Goal: Transaction & Acquisition: Purchase product/service

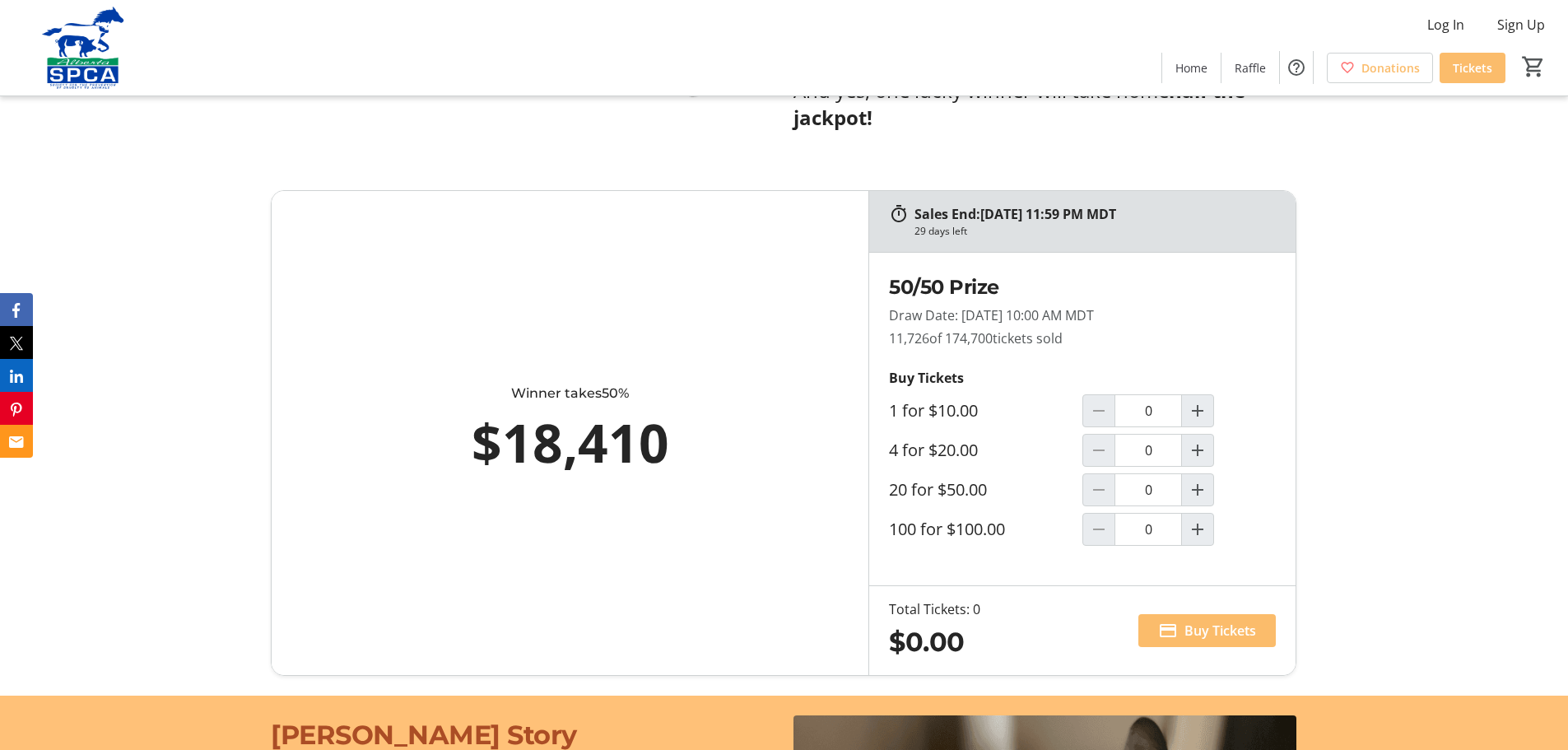
scroll to position [906, 0]
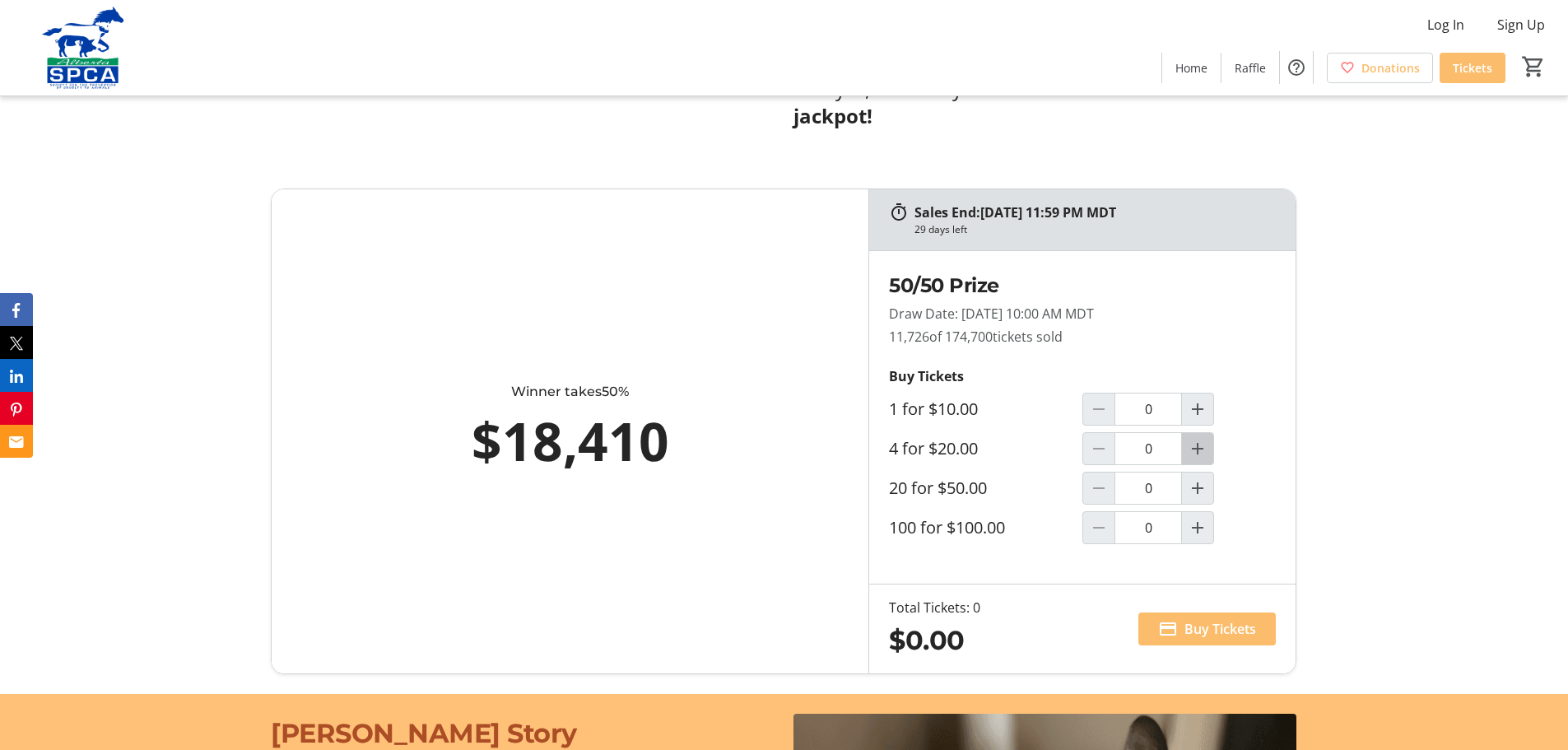
click at [1198, 448] on mat-icon "Increment by one" at bounding box center [1198, 448] width 20 height 20
type input "1"
click at [1199, 628] on span "Buy Tickets" at bounding box center [1220, 629] width 72 height 20
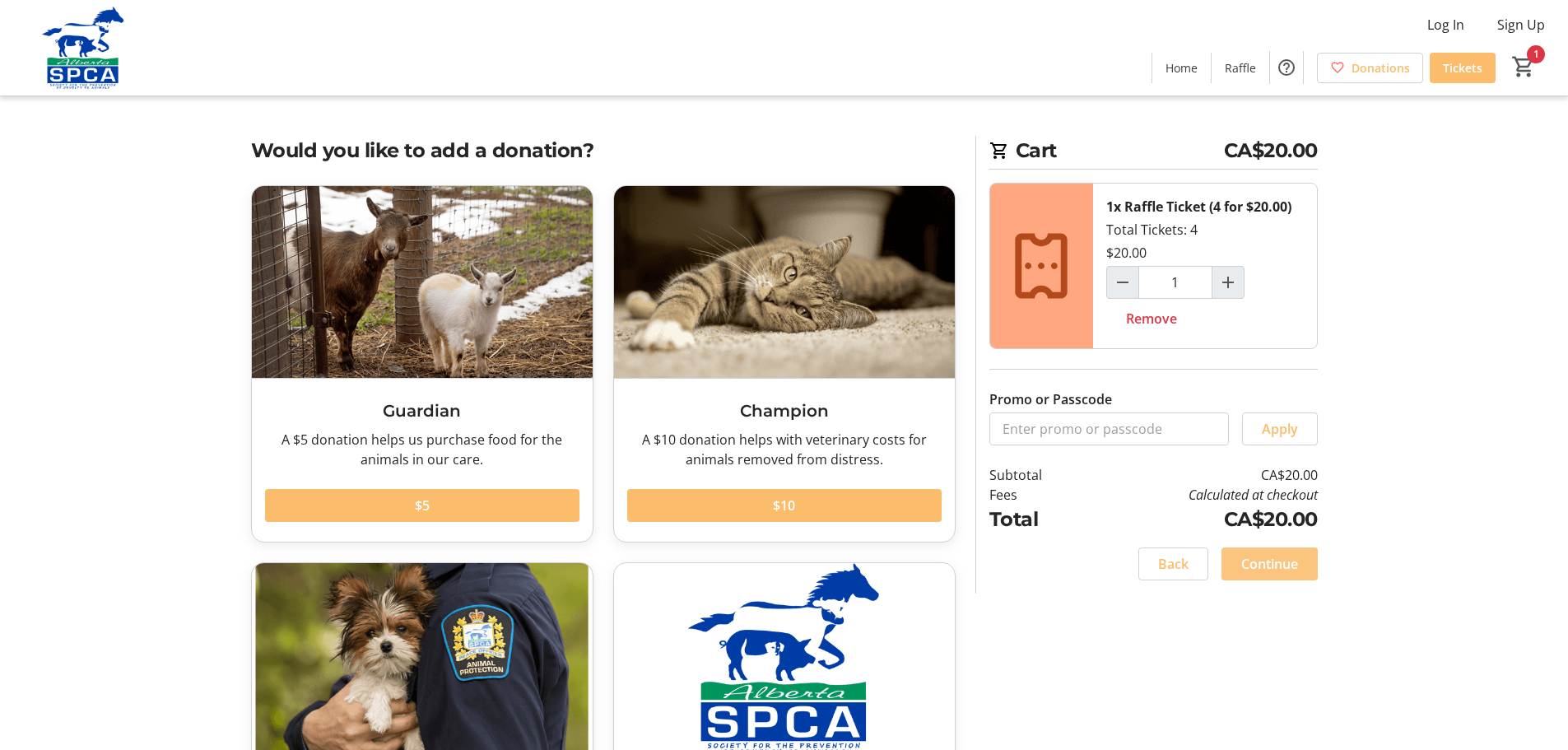
click at [1272, 559] on span "Continue" at bounding box center [1268, 564] width 56 height 20
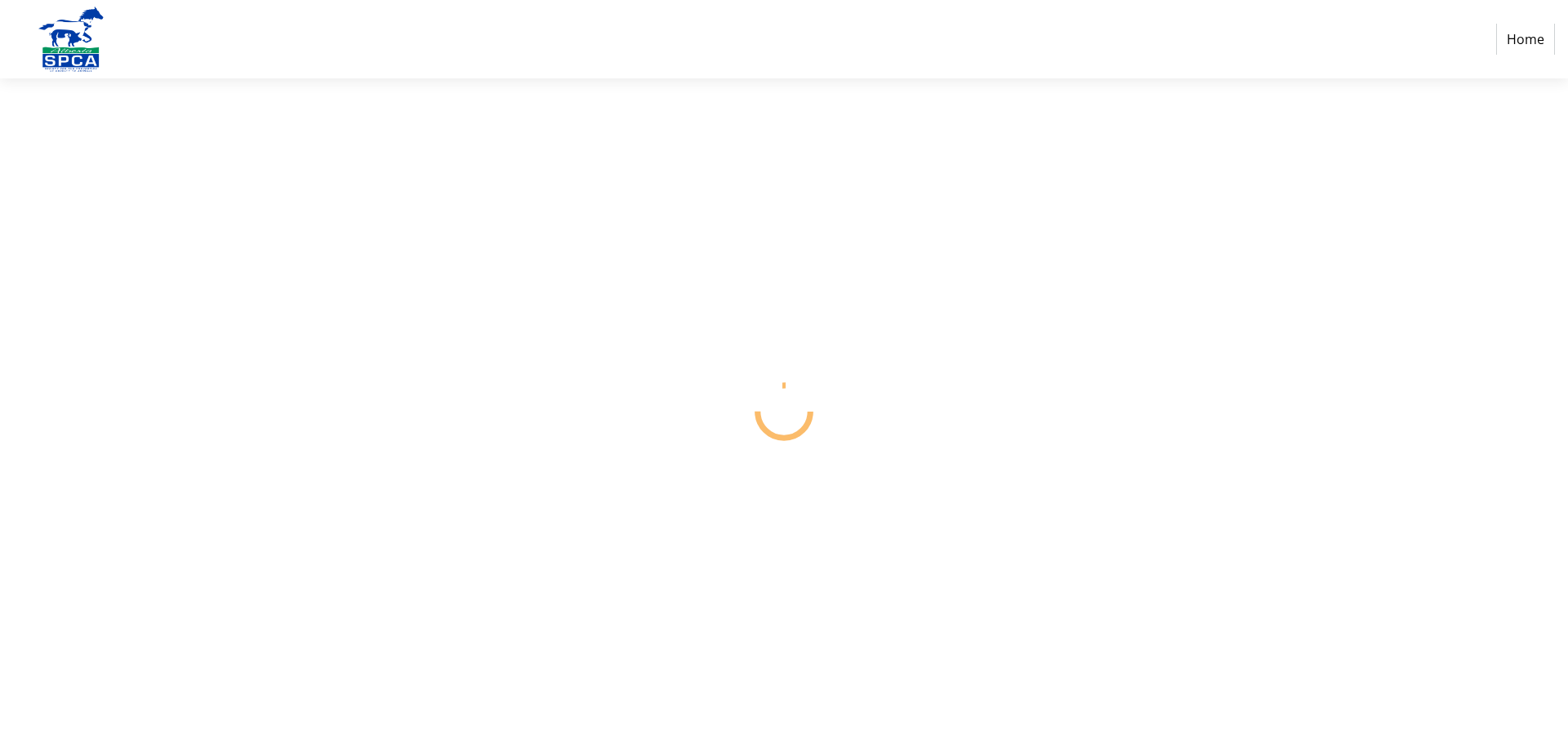
select select "CA"
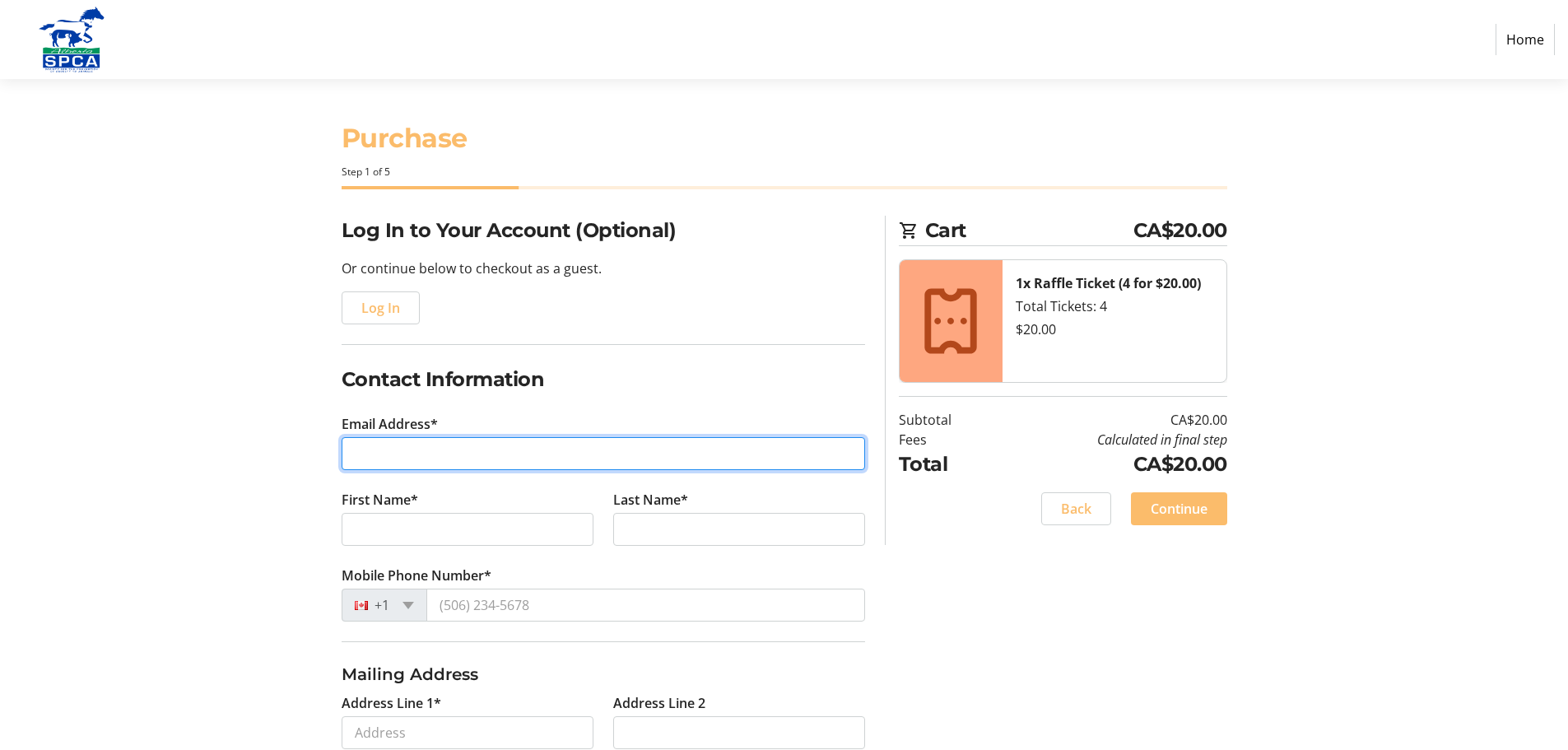
click at [363, 453] on input "Email Address*" at bounding box center [603, 454] width 523 height 33
type input "[EMAIL_ADDRESS][DOMAIN_NAME]"
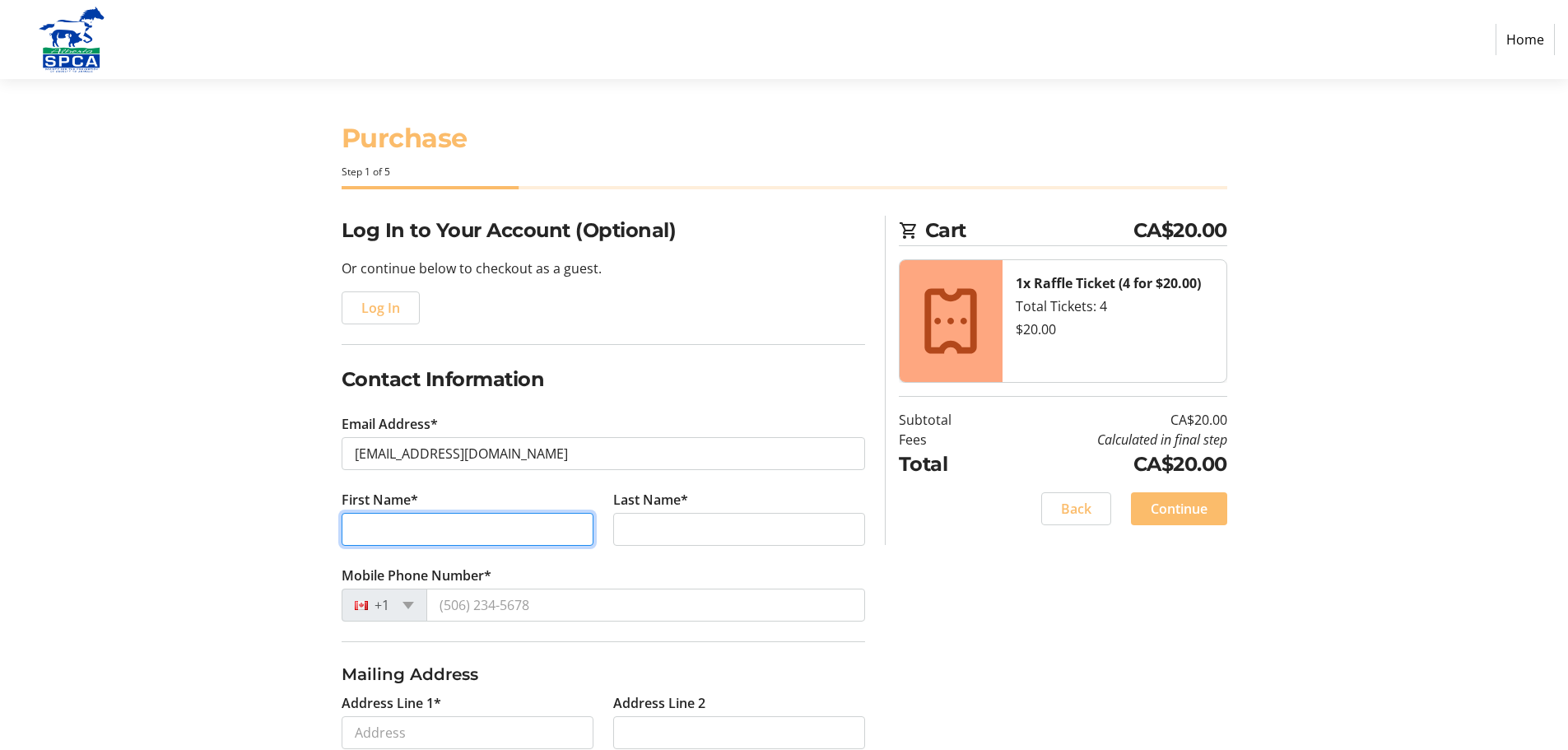
type input "[PERSON_NAME]"
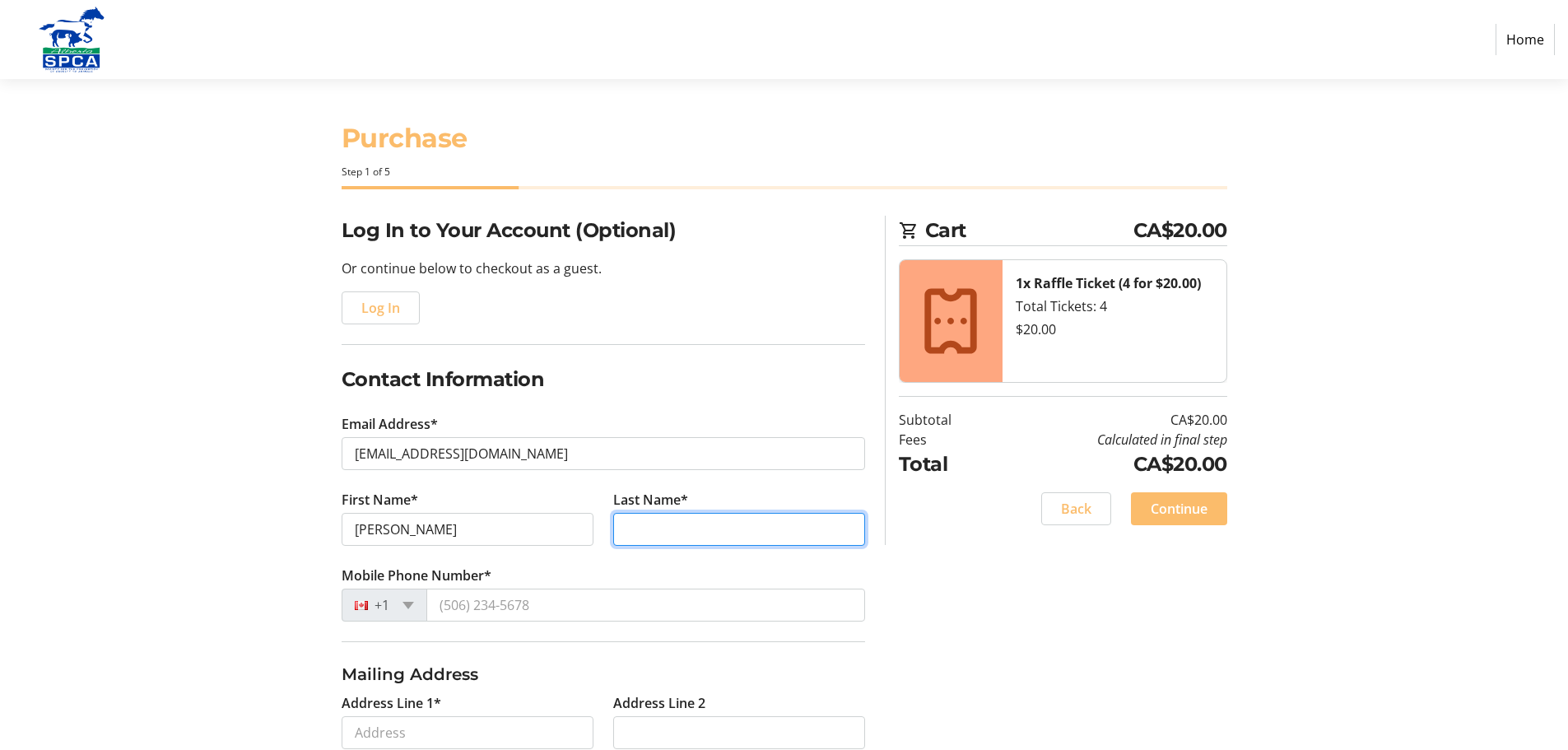
type input "[PERSON_NAME]"
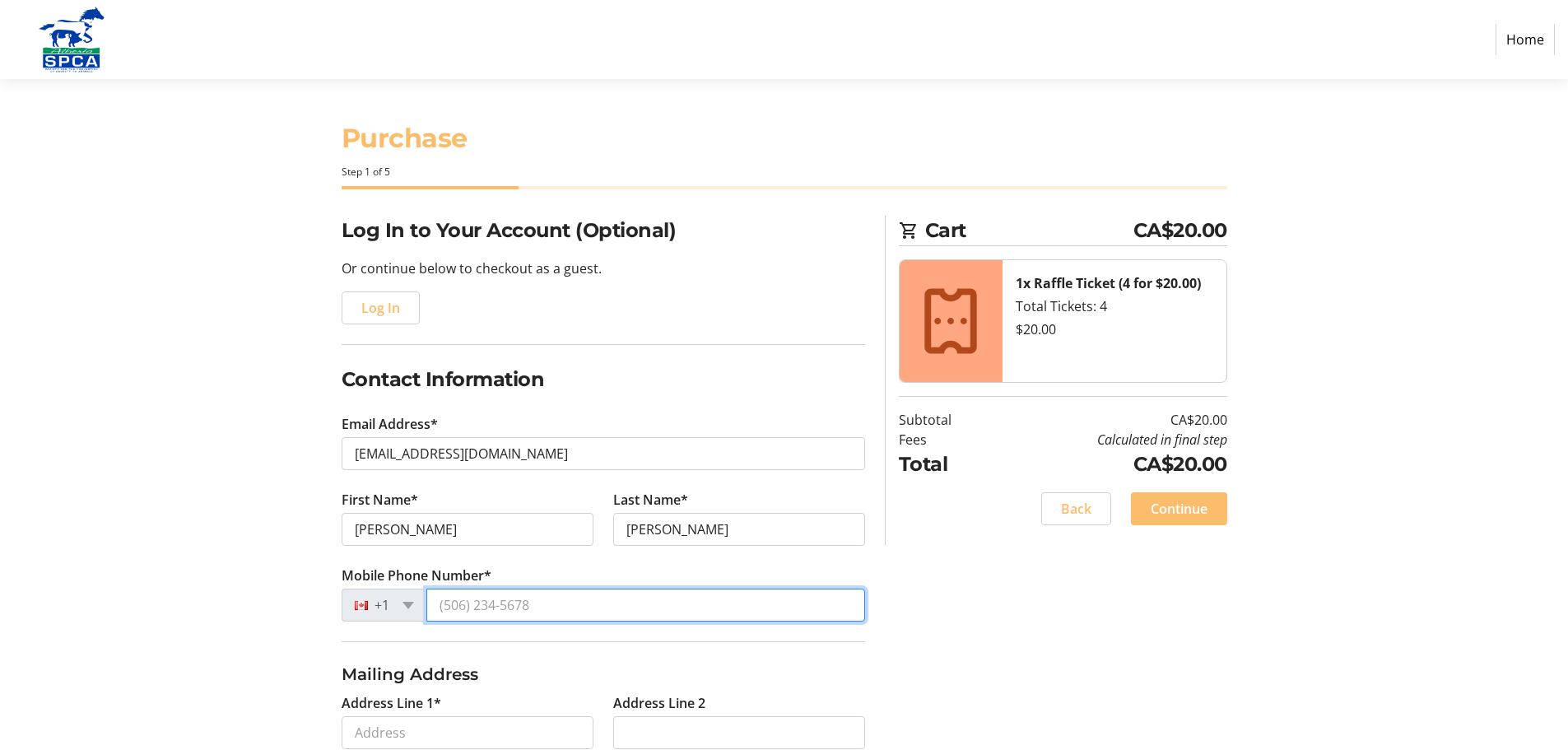
type input "[PHONE_NUMBER]"
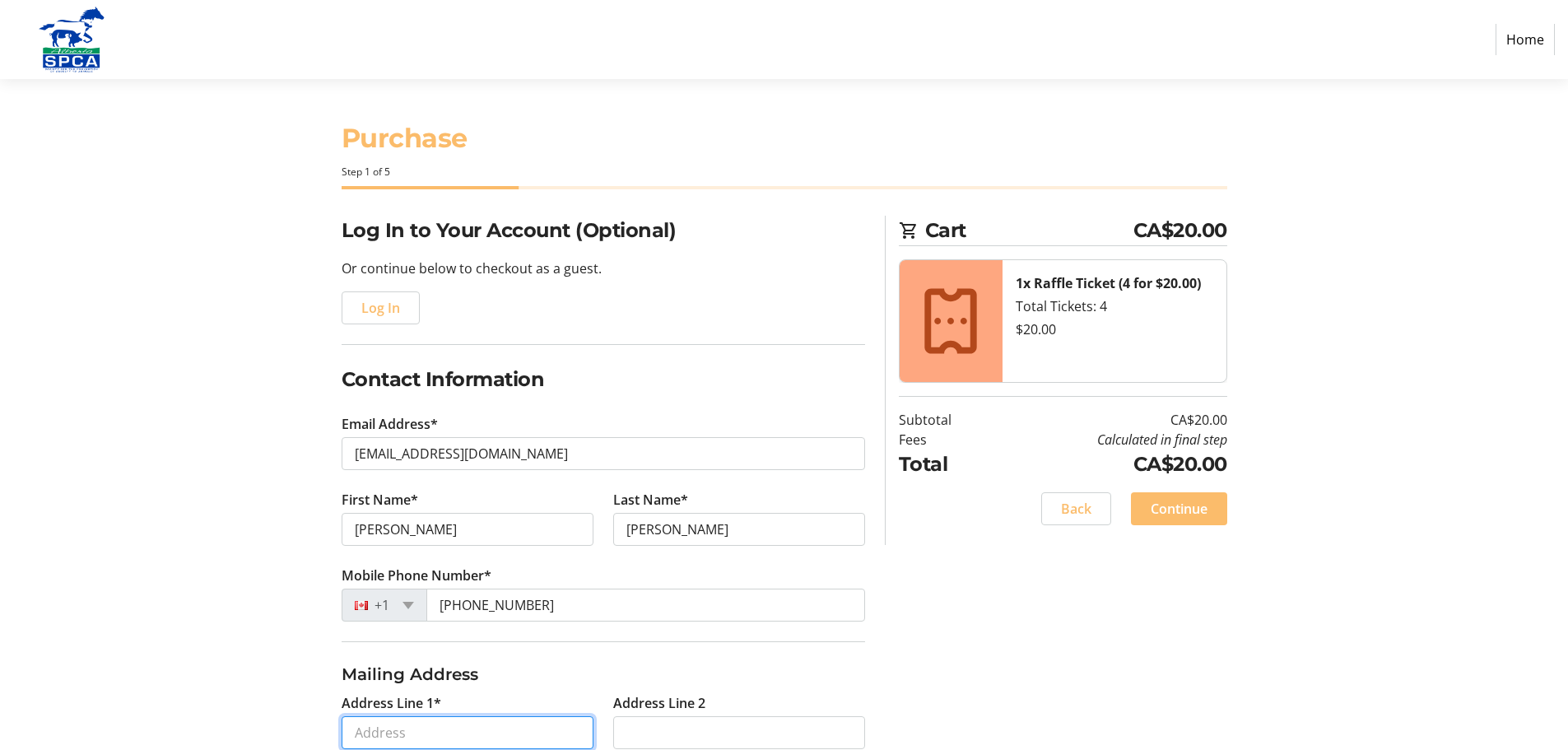
type input "[STREET_ADDRESS]"
type input "[PERSON_NAME]"
select select "AB"
type input "T0J 3K0"
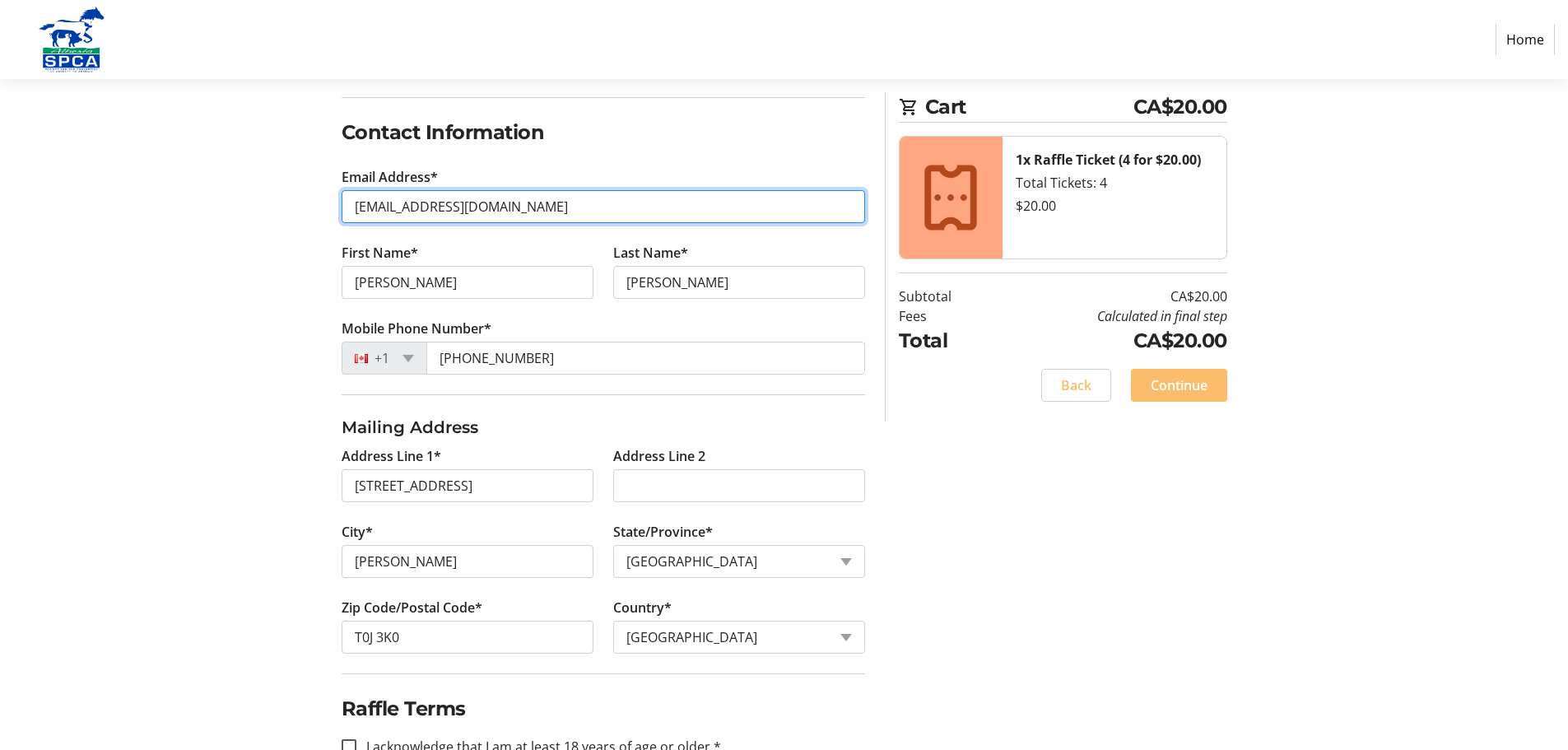
scroll to position [294, 0]
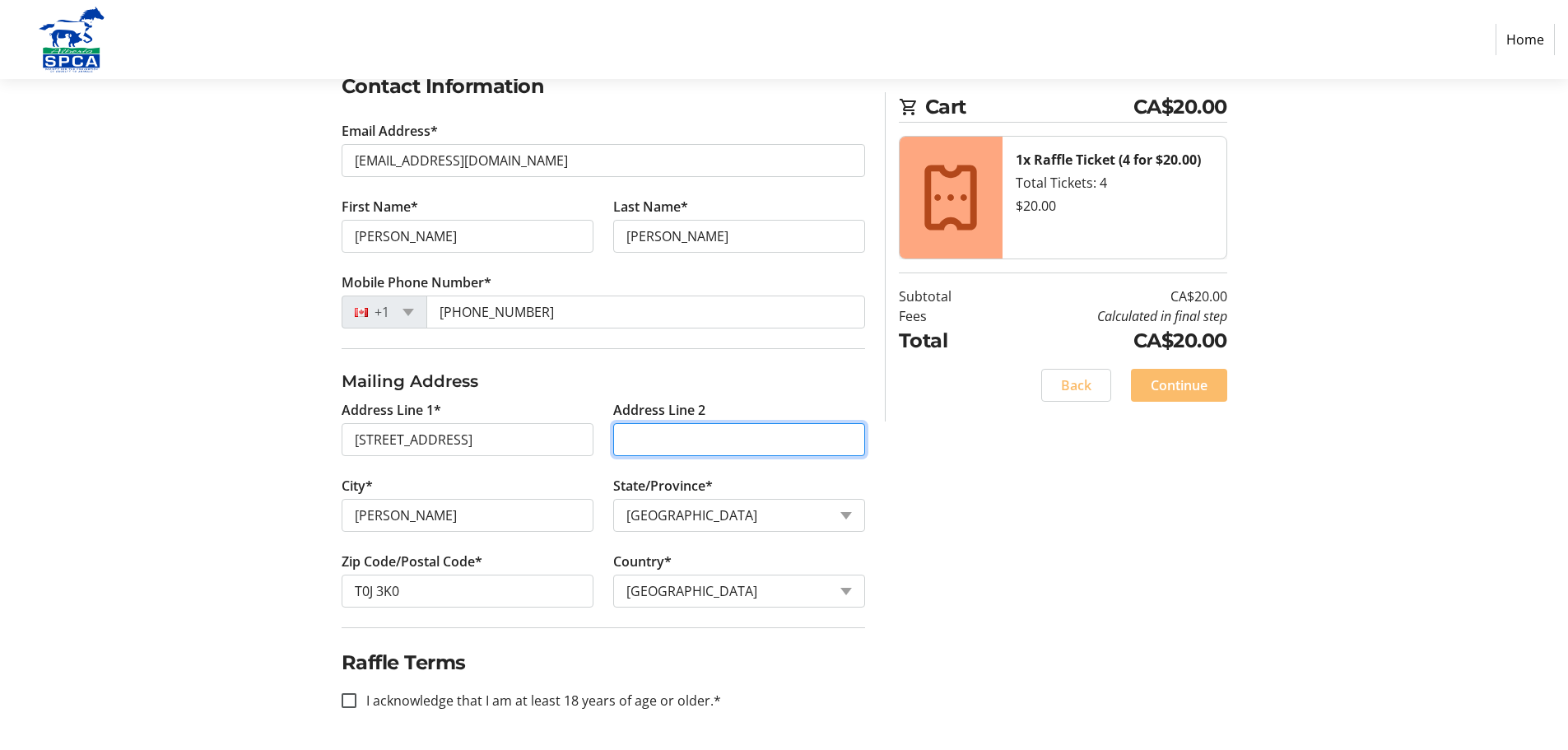
click at [621, 434] on input "Address Line 2" at bounding box center [739, 439] width 252 height 33
type input "PO Box 98"
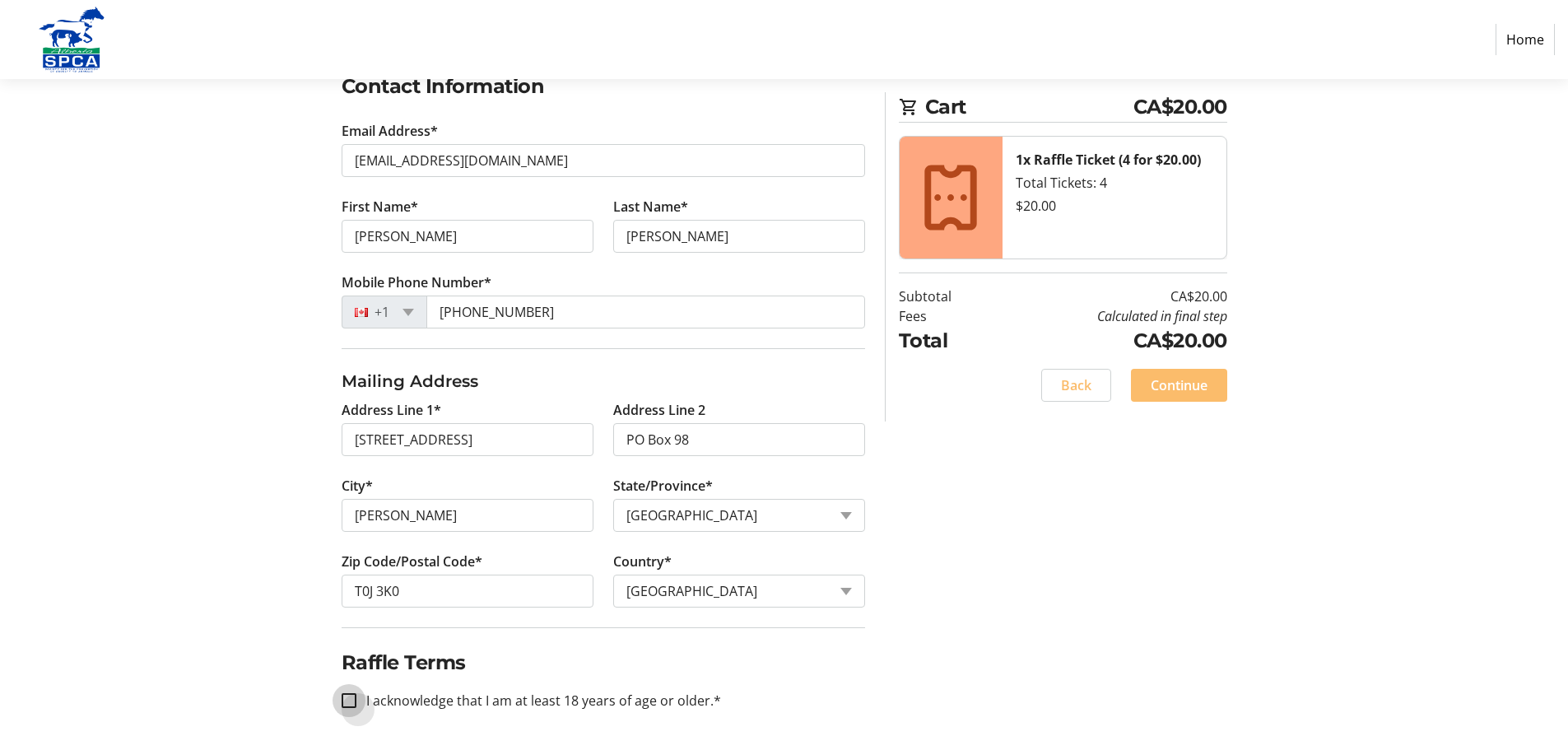
click at [351, 702] on input "I acknowledge that I am at least 18 years of age or older.*" at bounding box center [349, 701] width 15 height 15
checkbox input "true"
click at [1187, 387] on span "Continue" at bounding box center [1178, 386] width 56 height 20
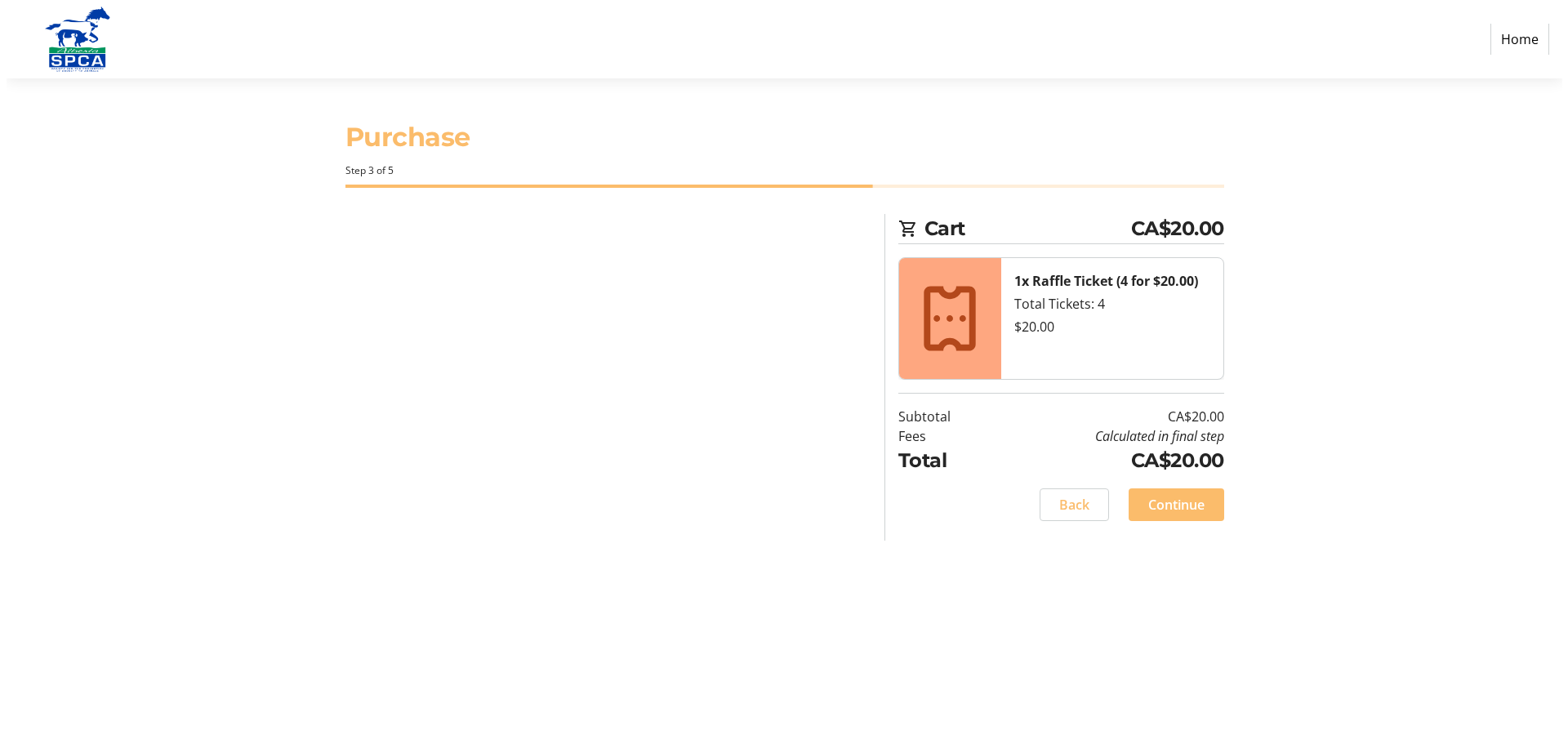
scroll to position [0, 0]
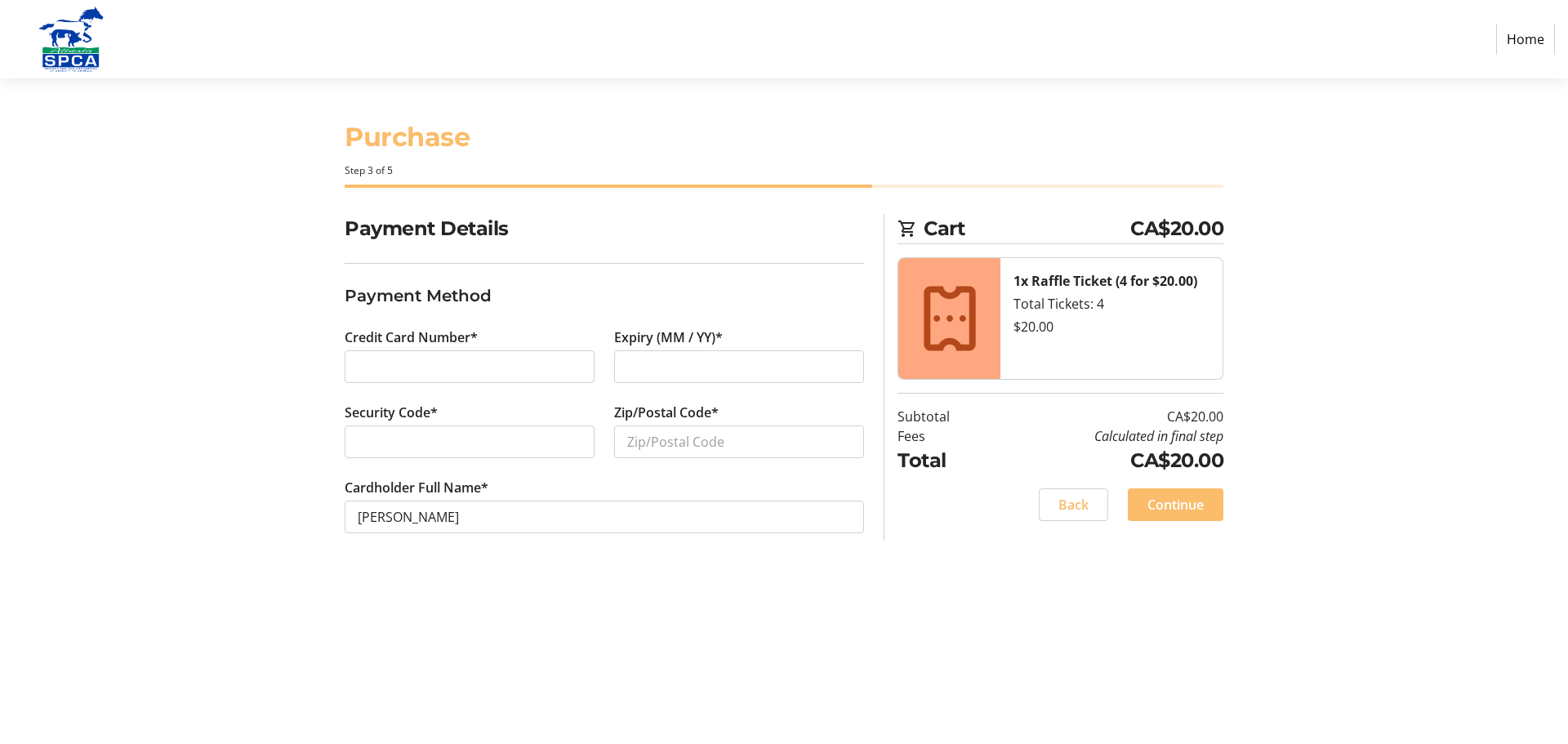
click at [356, 361] on div at bounding box center [469, 367] width 250 height 33
type input "T0J 3K0"
click at [1175, 504] on span "Continue" at bounding box center [1175, 505] width 56 height 20
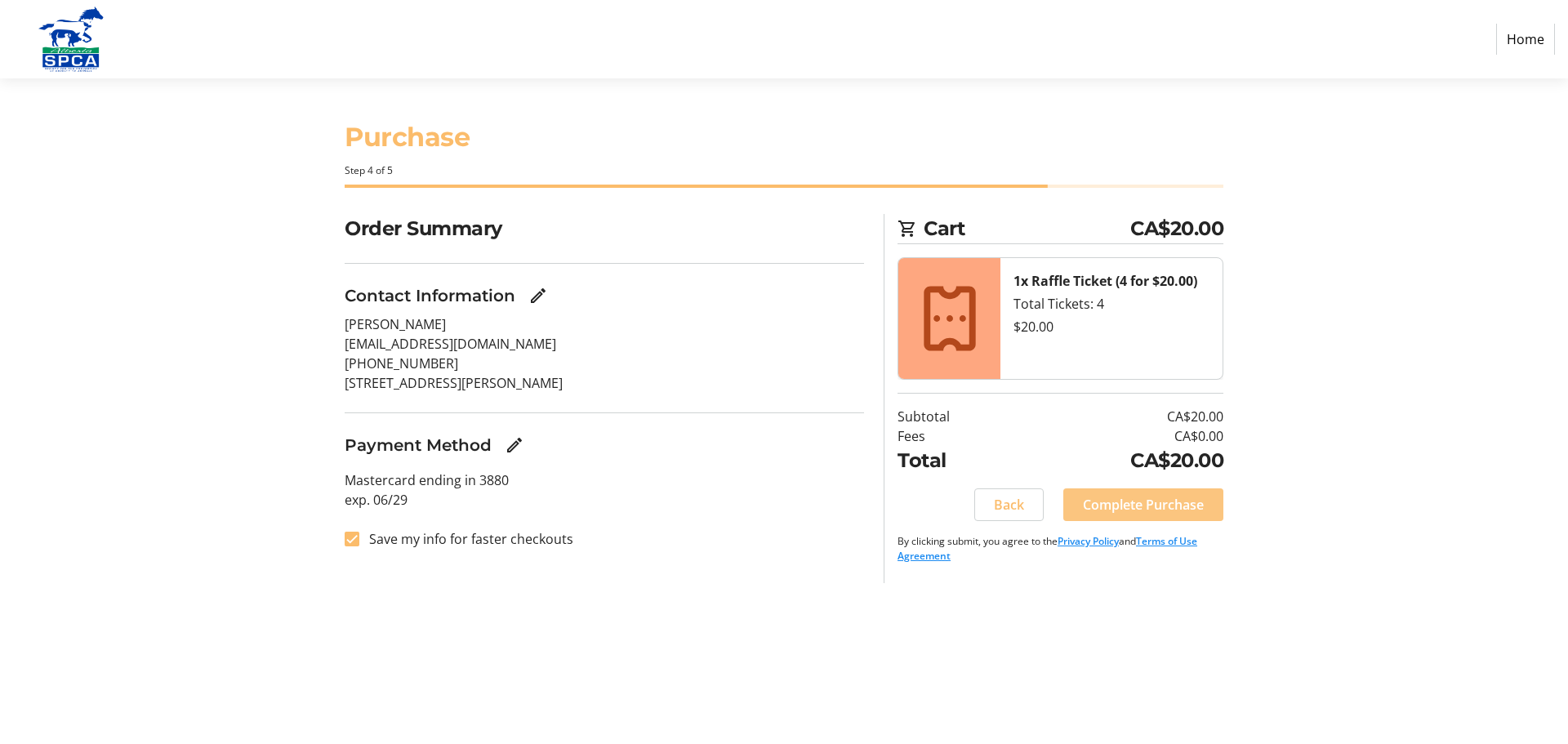
click at [1132, 505] on span "Complete Purchase" at bounding box center [1143, 505] width 121 height 20
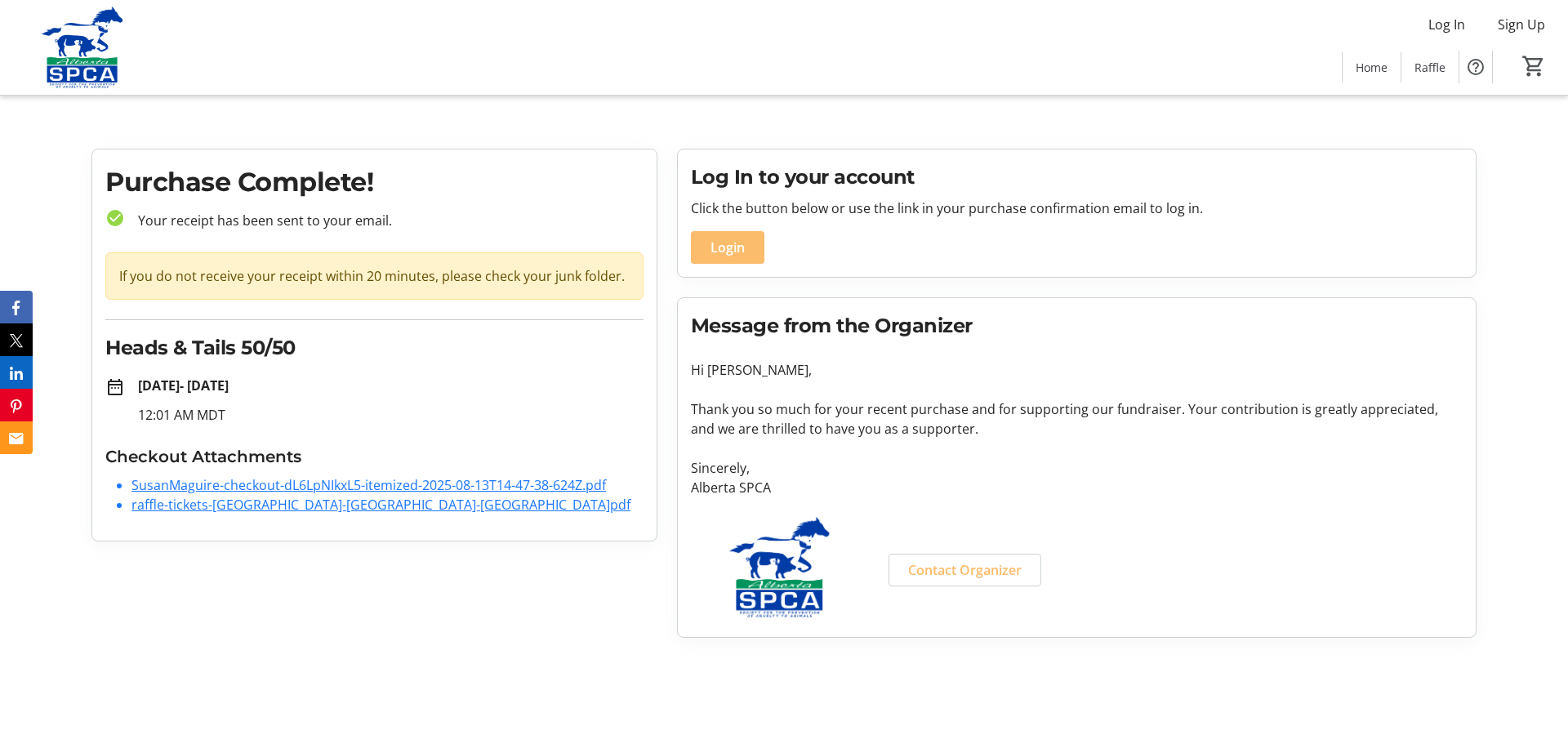
click at [272, 487] on link "SusanMaguire-checkout-dL6LpNIkxL5-itemized-2025-08-13T14-47-38-624Z.pdf" at bounding box center [368, 485] width 475 height 18
click at [223, 511] on link "raffle-tickets-[GEOGRAPHIC_DATA]-[GEOGRAPHIC_DATA]-[GEOGRAPHIC_DATA]pdf" at bounding box center [381, 504] width 499 height 18
